Goal: Go to known website

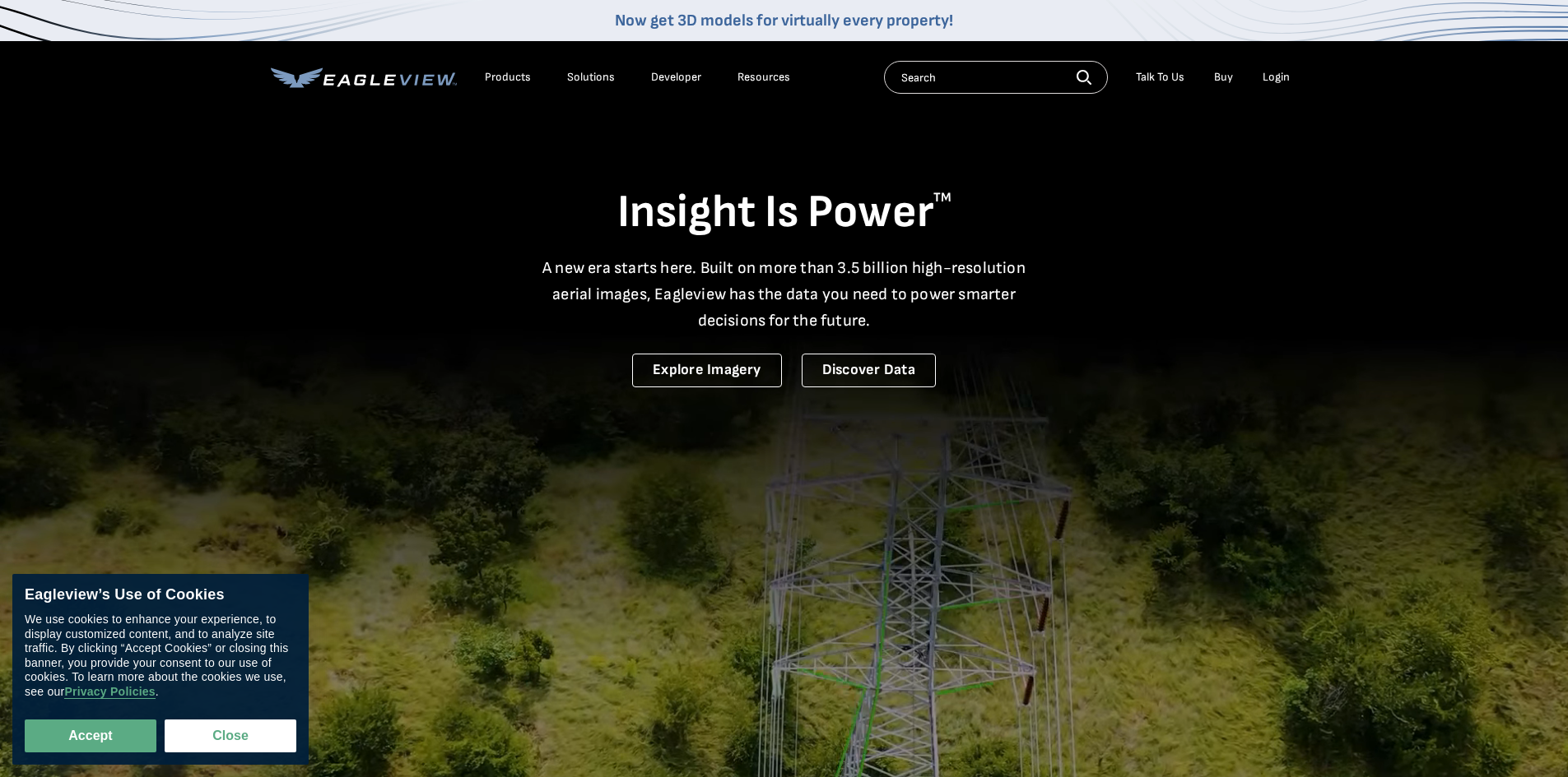
click at [1277, 79] on div "Login" at bounding box center [1275, 77] width 27 height 14
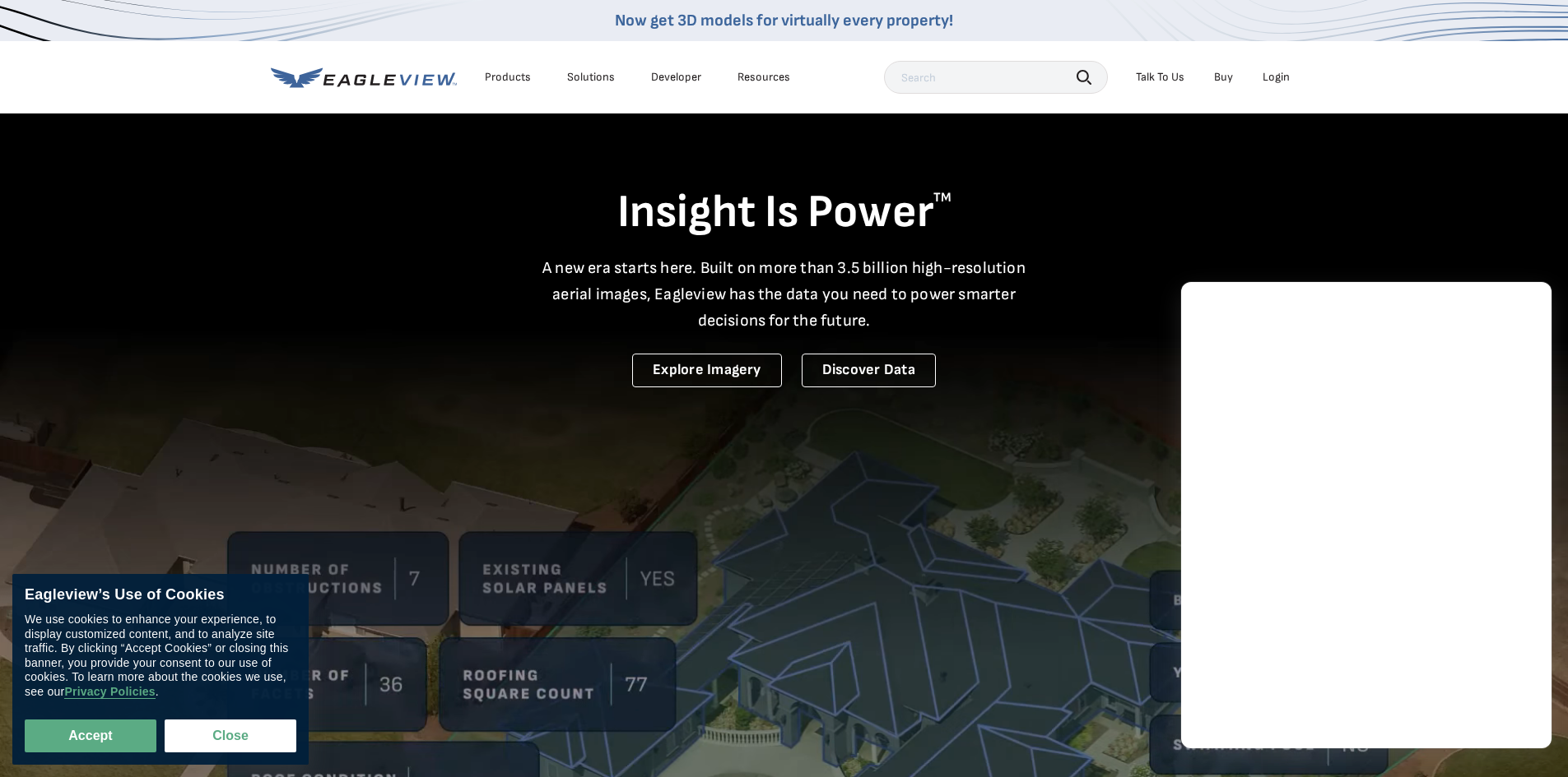
click at [1273, 80] on div "Login" at bounding box center [1275, 77] width 27 height 14
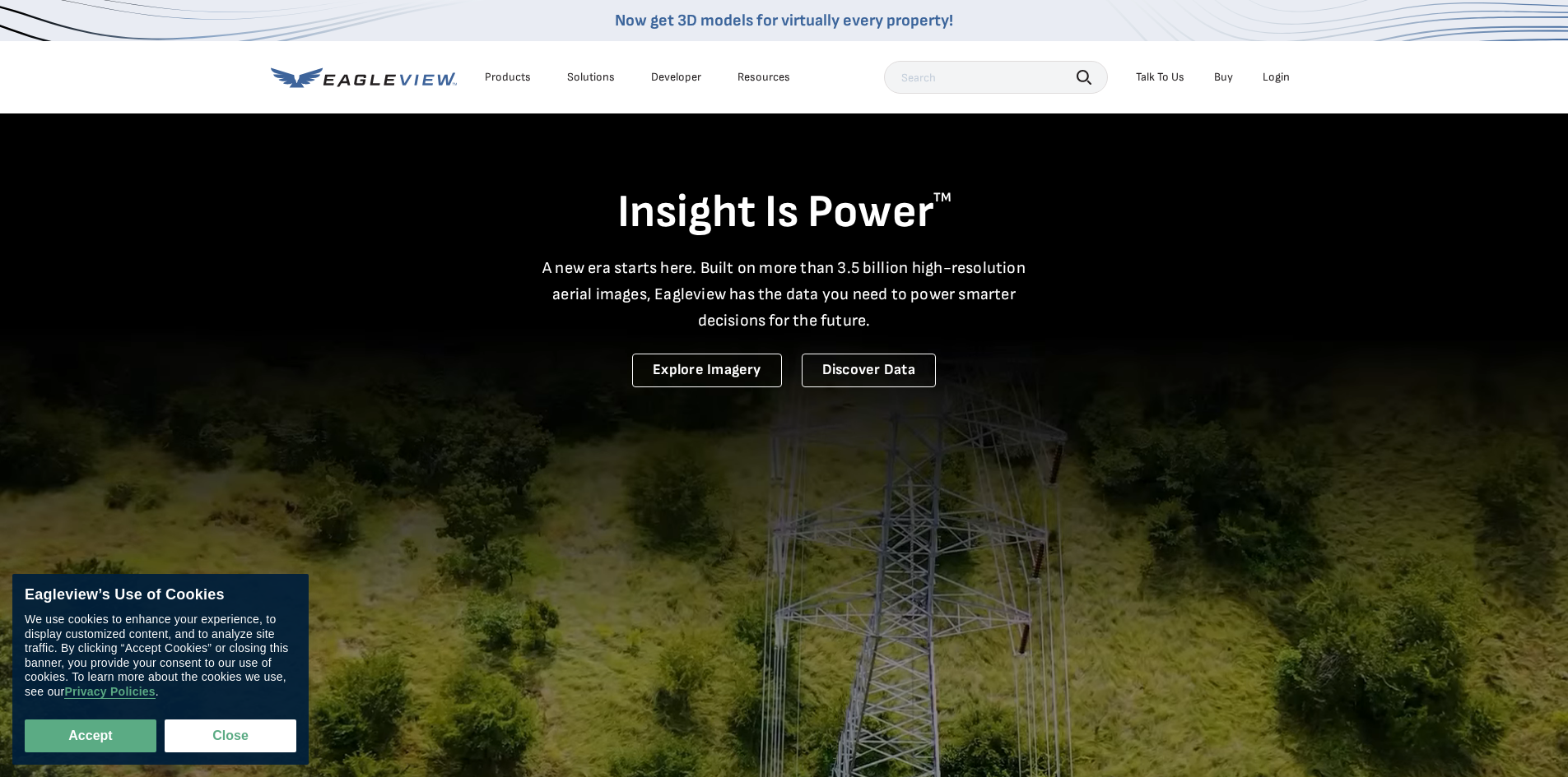
click at [1271, 71] on div "Login" at bounding box center [1275, 77] width 27 height 14
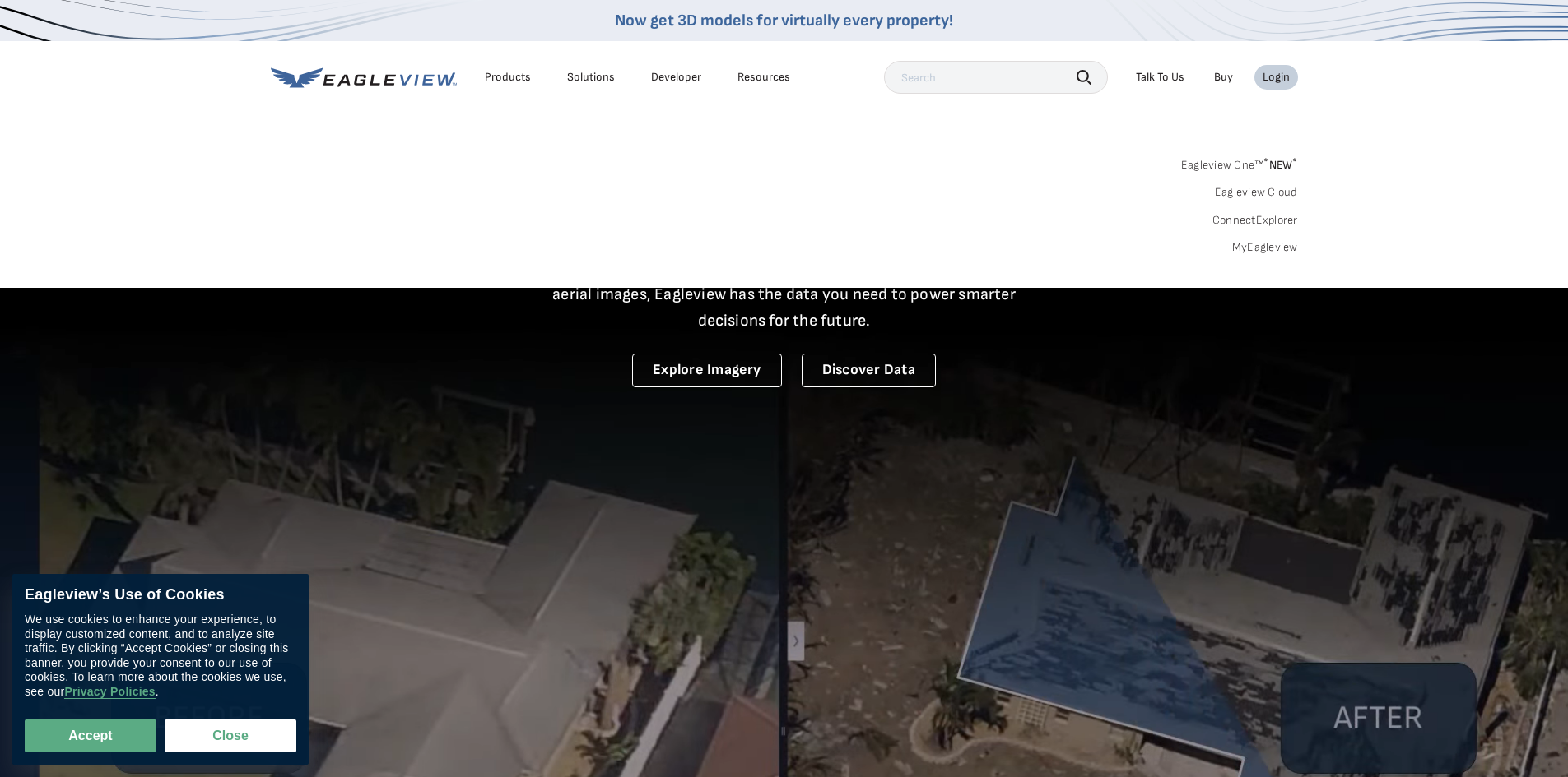
click at [1240, 166] on link "Eagleview One™ * NEW *" at bounding box center [1240, 163] width 117 height 19
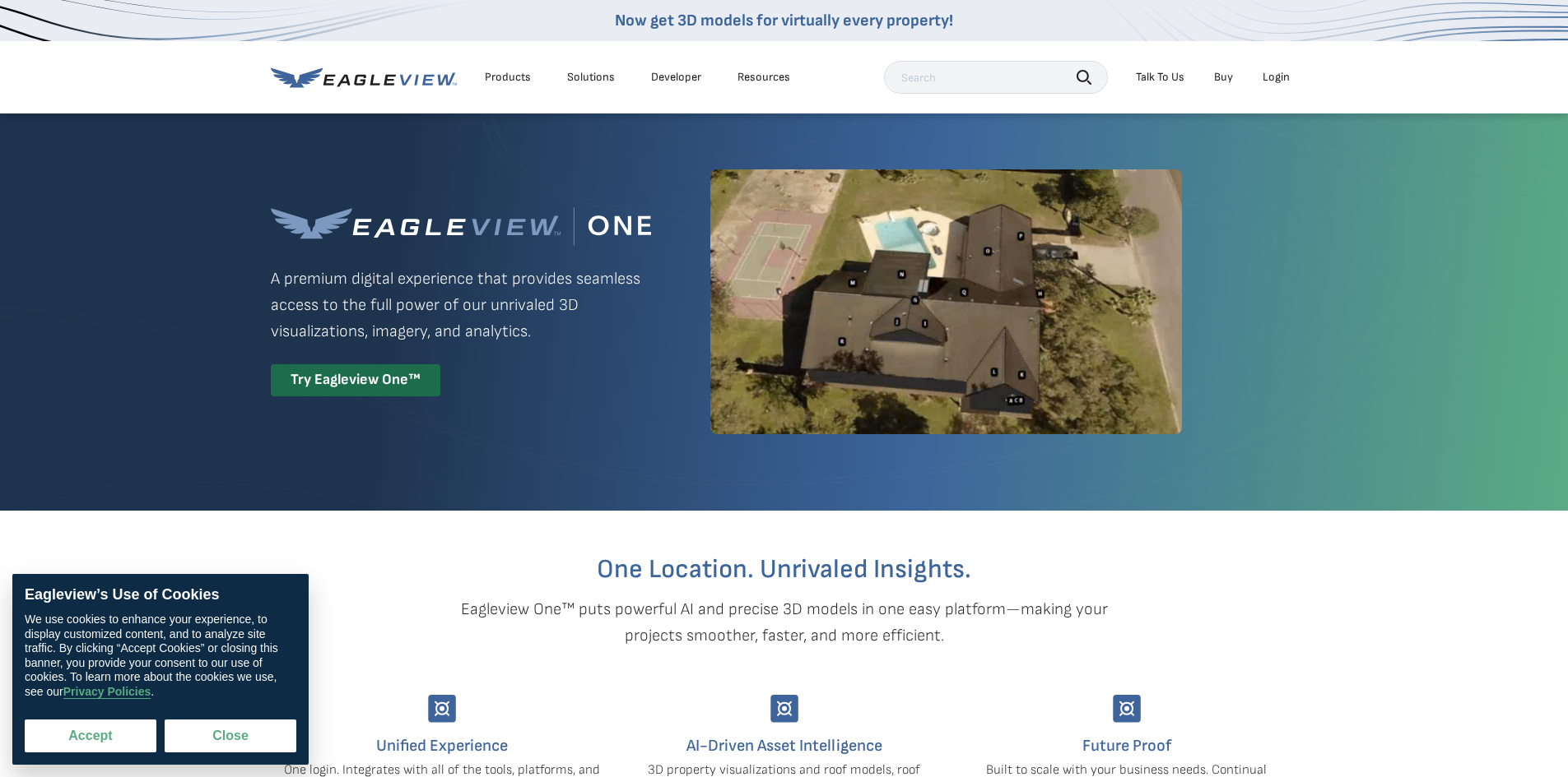
click at [92, 735] on button "Accept" at bounding box center [90, 736] width 131 height 33
checkbox input "true"
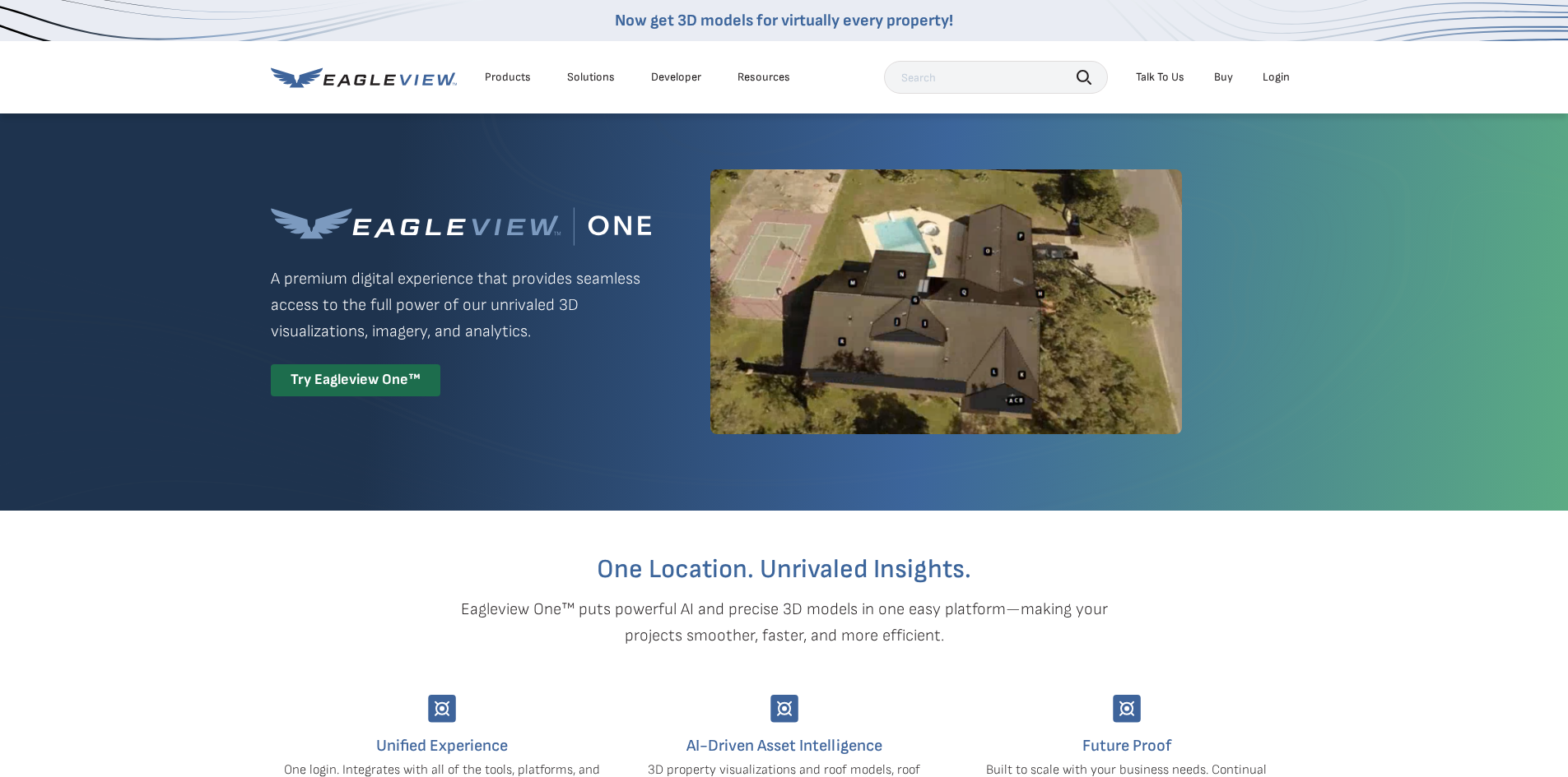
click at [1281, 74] on div "Login" at bounding box center [1275, 77] width 27 height 14
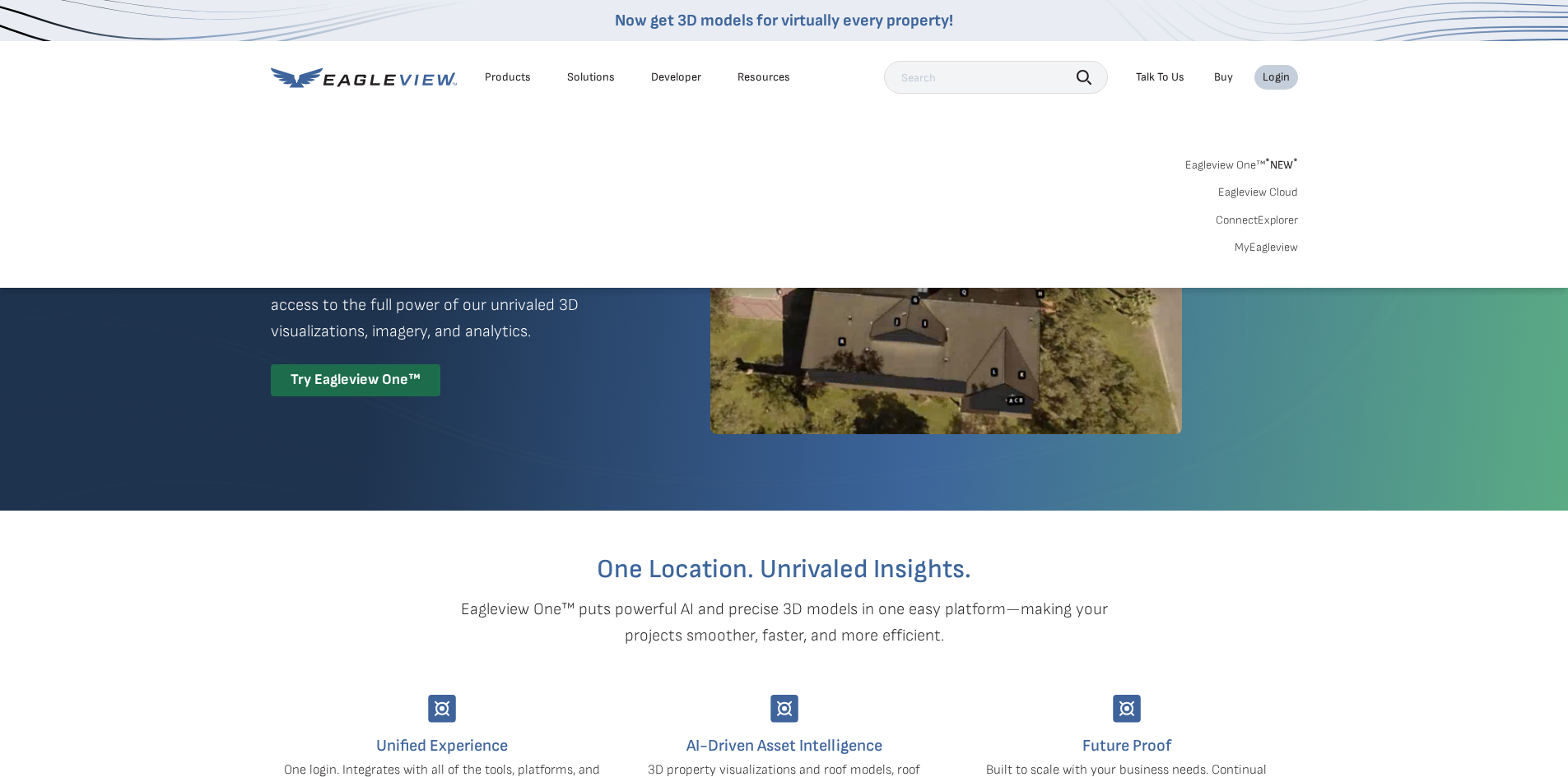
click at [1245, 246] on link "MyEagleview" at bounding box center [1266, 247] width 63 height 14
